Goal: Information Seeking & Learning: Learn about a topic

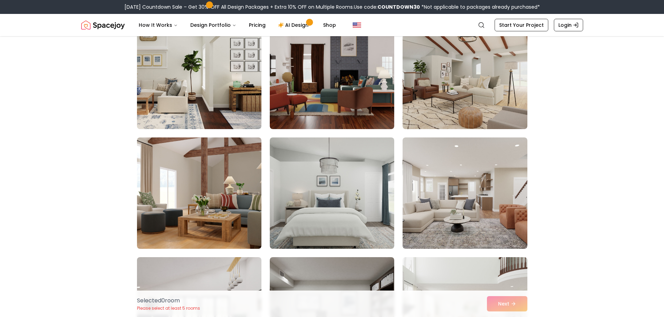
scroll to position [139, 0]
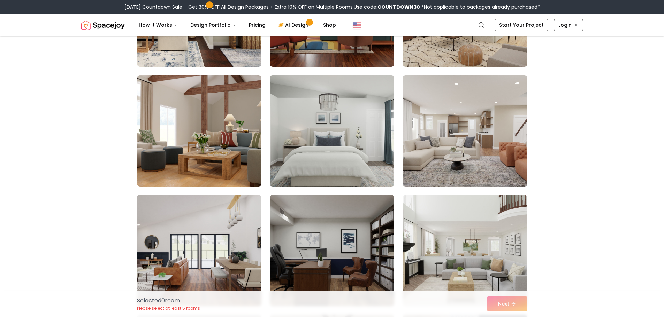
click at [333, 145] on img at bounding box center [332, 130] width 131 height 117
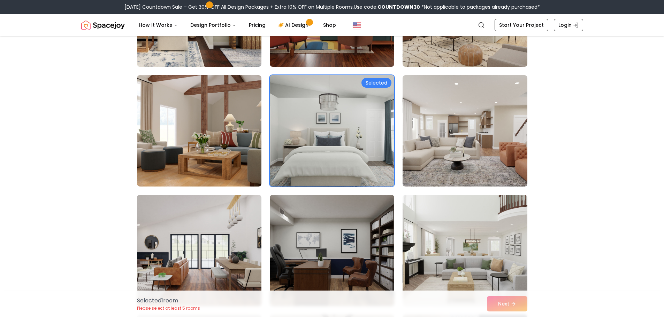
click at [333, 145] on img at bounding box center [332, 130] width 131 height 117
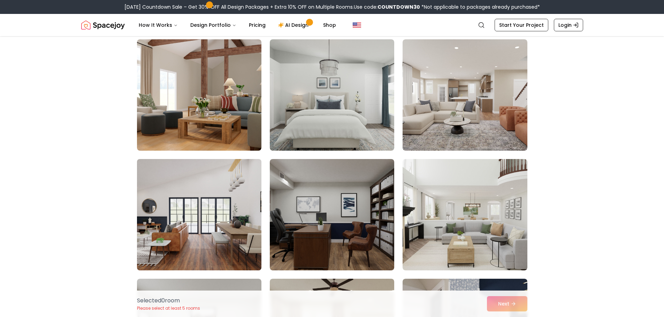
scroll to position [209, 0]
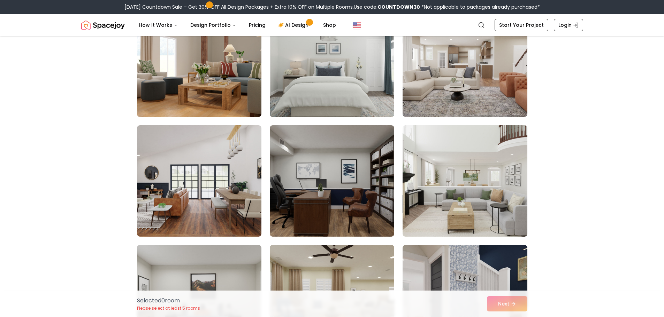
click at [304, 103] on img at bounding box center [332, 61] width 131 height 117
click at [299, 106] on img at bounding box center [332, 61] width 131 height 117
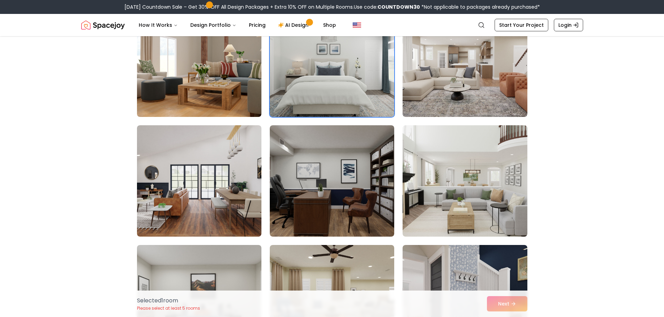
click at [510, 306] on div "Selected 1 room Please select at least 5 rooms Next" at bounding box center [331, 304] width 401 height 26
click at [222, 173] on img at bounding box center [199, 181] width 131 height 117
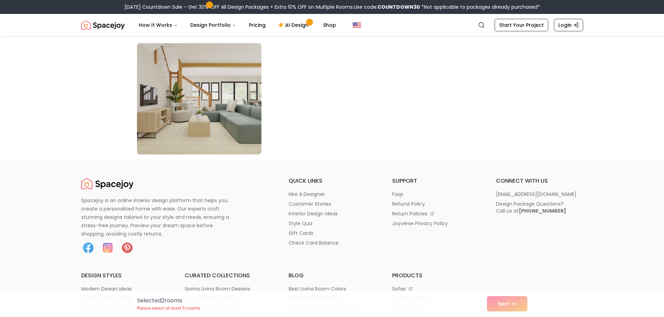
scroll to position [3833, 0]
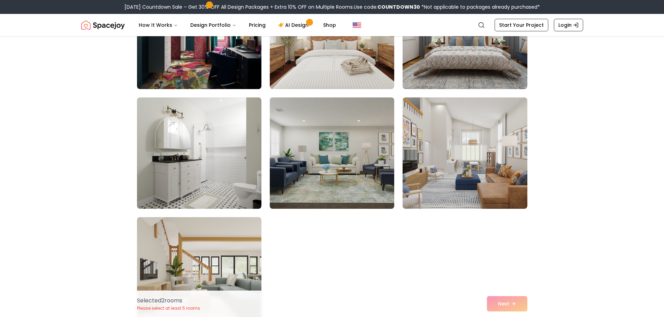
click at [334, 183] on img at bounding box center [332, 153] width 131 height 117
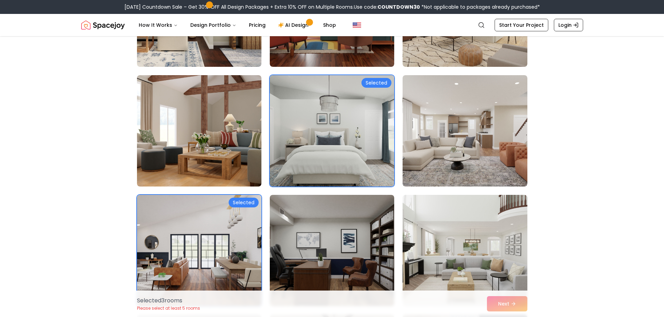
scroll to position [0, 0]
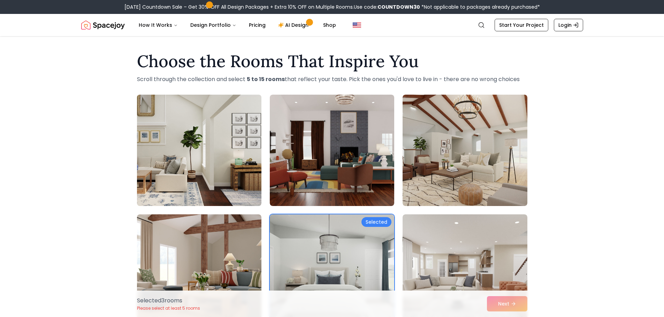
click at [206, 180] on img at bounding box center [199, 150] width 131 height 117
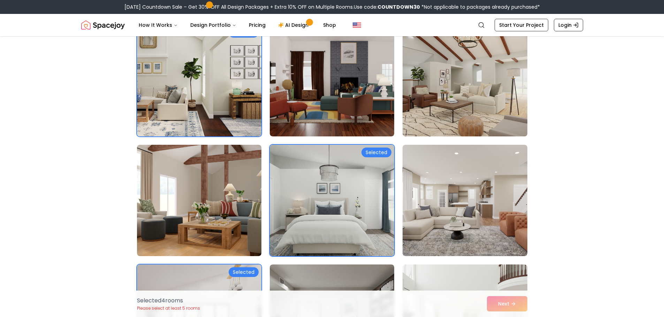
scroll to position [174, 0]
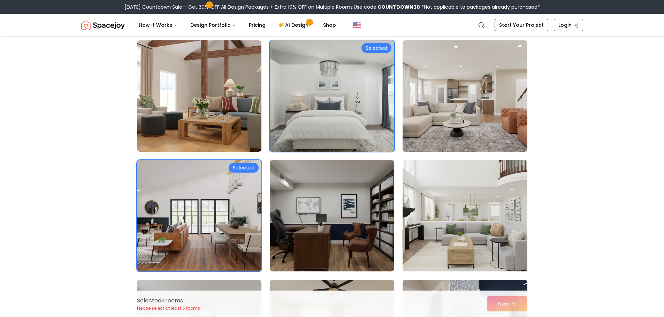
click at [475, 131] on img at bounding box center [464, 96] width 131 height 117
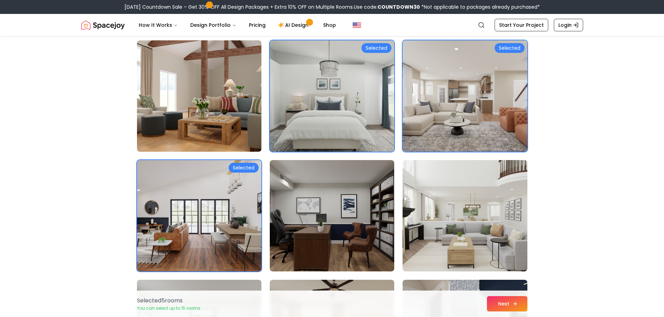
click at [500, 304] on button "Next" at bounding box center [507, 304] width 40 height 15
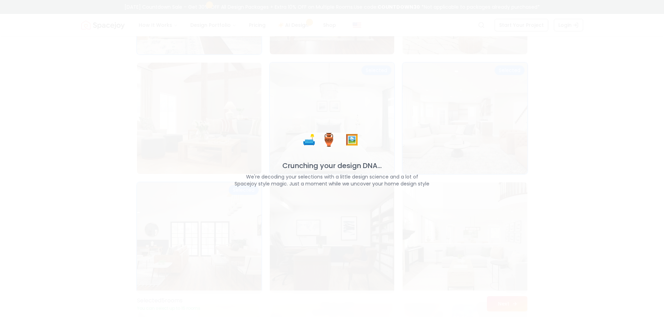
scroll to position [197, 0]
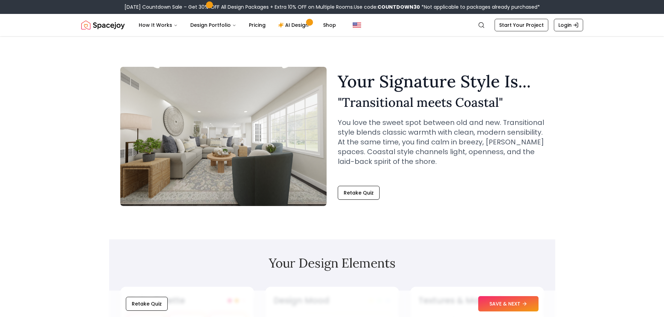
click at [204, 149] on img at bounding box center [223, 136] width 206 height 139
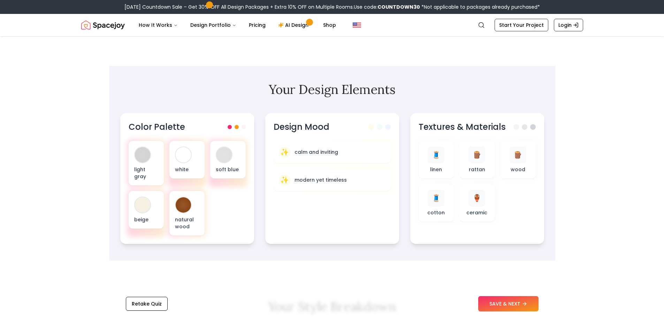
scroll to position [174, 0]
click at [324, 184] on div "✨ modern yet timeless" at bounding box center [332, 180] width 108 height 12
click at [443, 159] on div "🧵" at bounding box center [435, 154] width 17 height 17
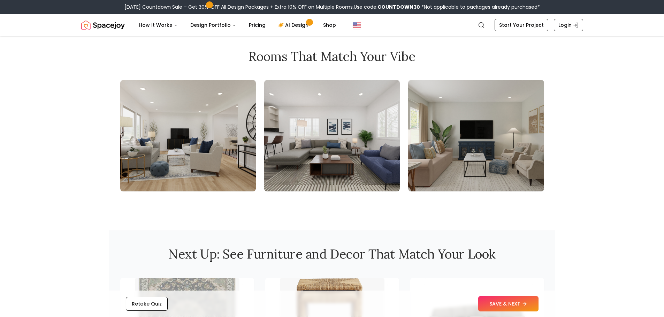
scroll to position [697, 0]
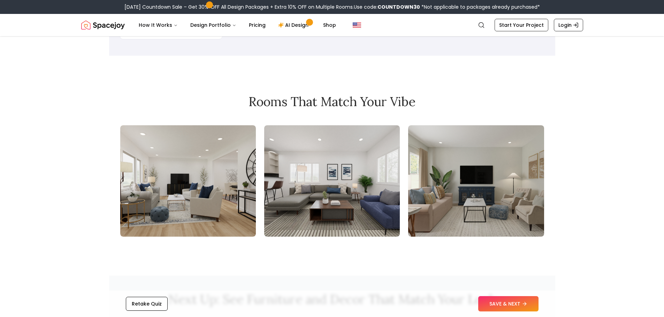
click at [450, 171] on img at bounding box center [476, 181] width 136 height 112
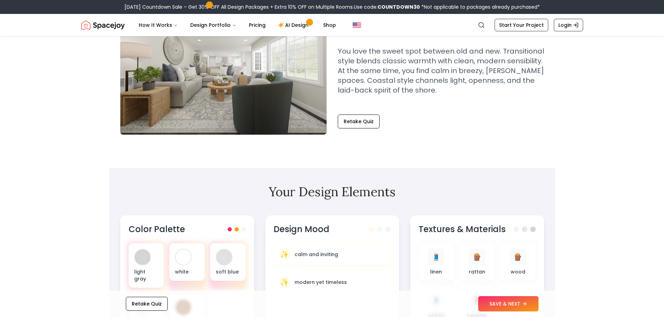
scroll to position [0, 0]
